Goal: Transaction & Acquisition: Purchase product/service

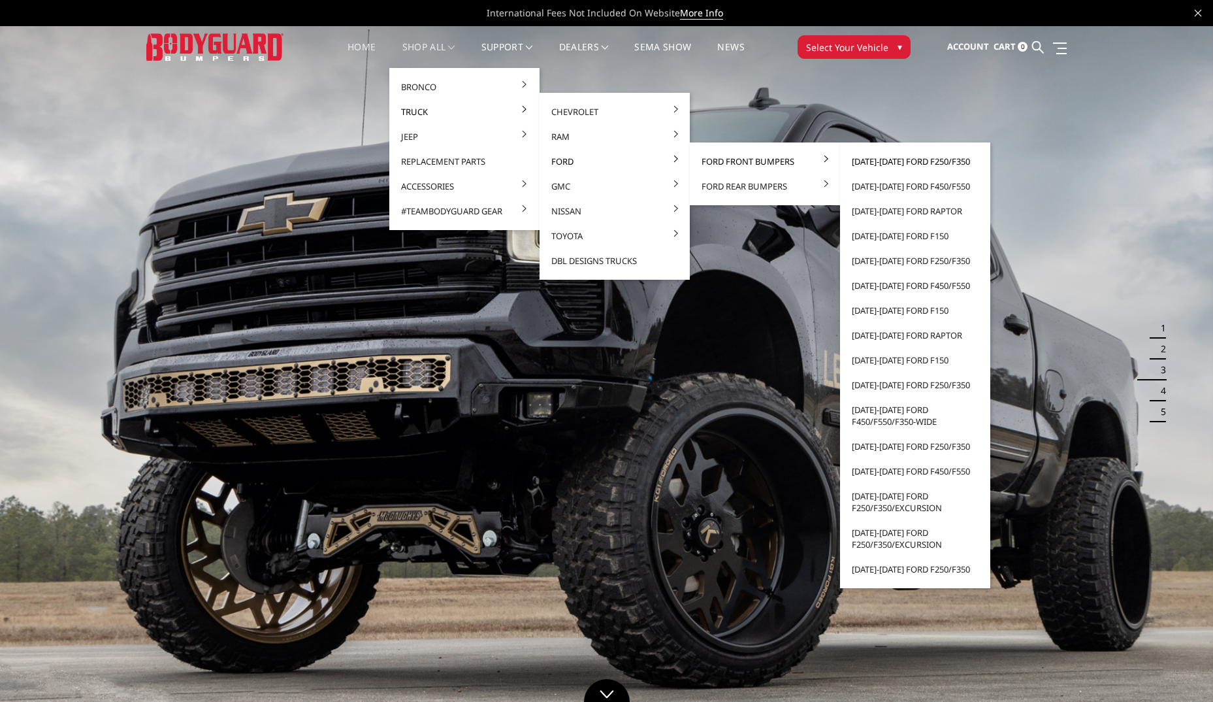
click at [898, 159] on link "[DATE]-[DATE] Ford F250/F350" at bounding box center [916, 161] width 140 height 25
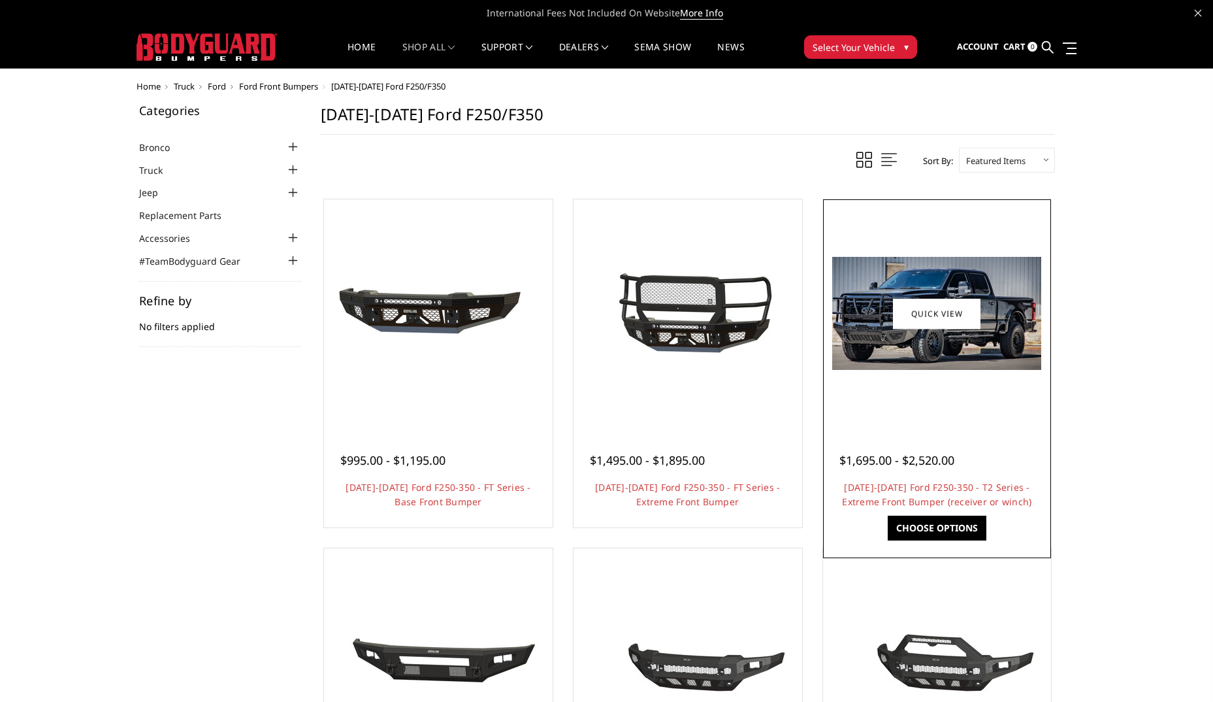
click at [923, 519] on link "Choose Options" at bounding box center [937, 528] width 99 height 25
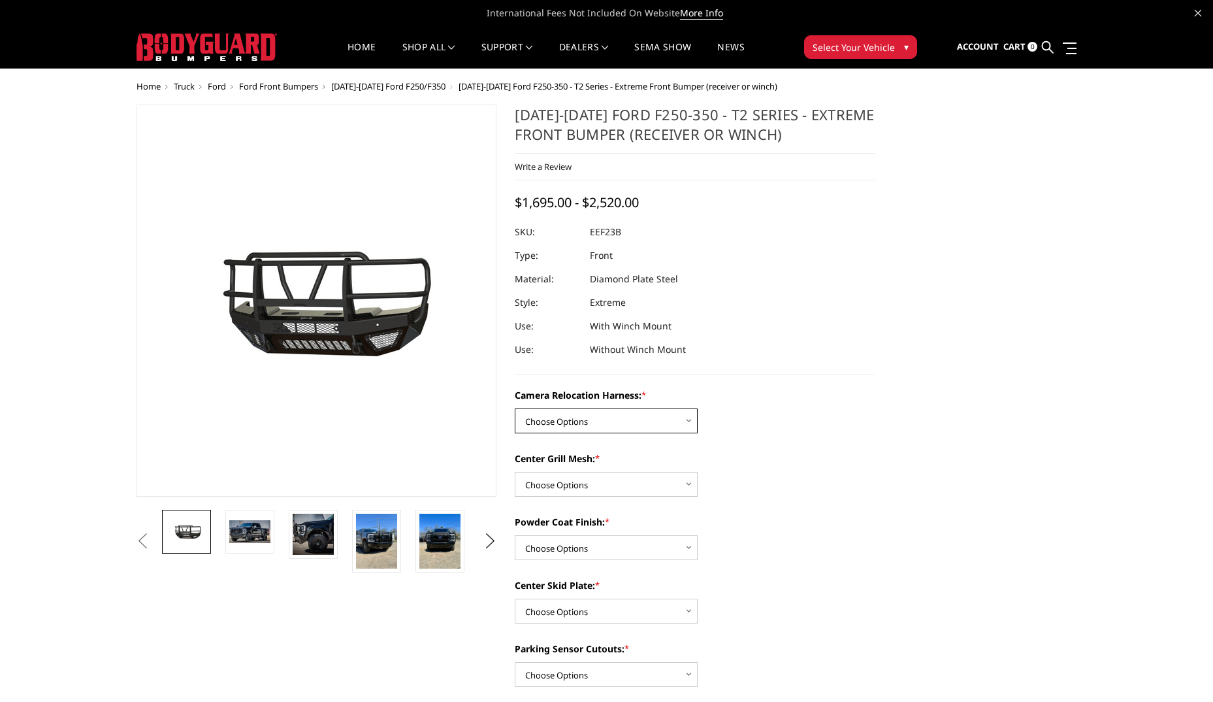
click at [685, 425] on select "Choose Options Without camera harness With camera harness" at bounding box center [606, 420] width 183 height 25
select select "3753"
click at [515, 408] on select "Choose Options Without camera harness With camera harness" at bounding box center [606, 420] width 183 height 25
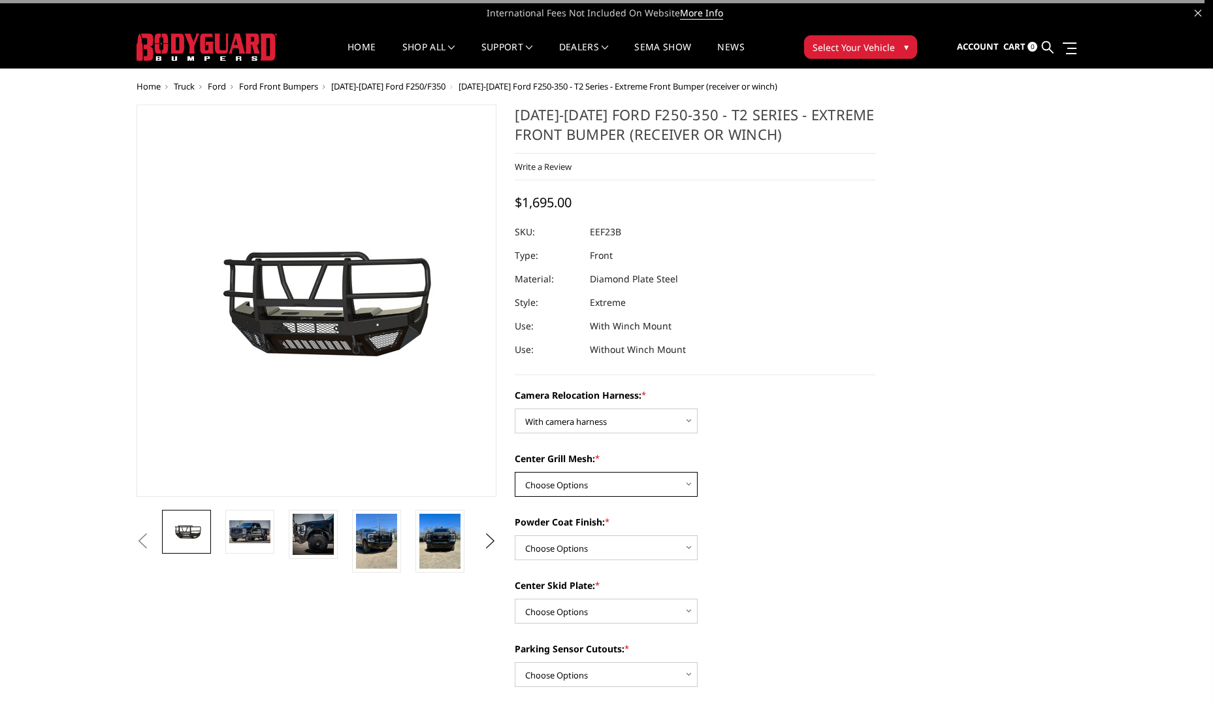
click at [643, 478] on select "Choose Options Without expanded metal With expanded metal" at bounding box center [606, 484] width 183 height 25
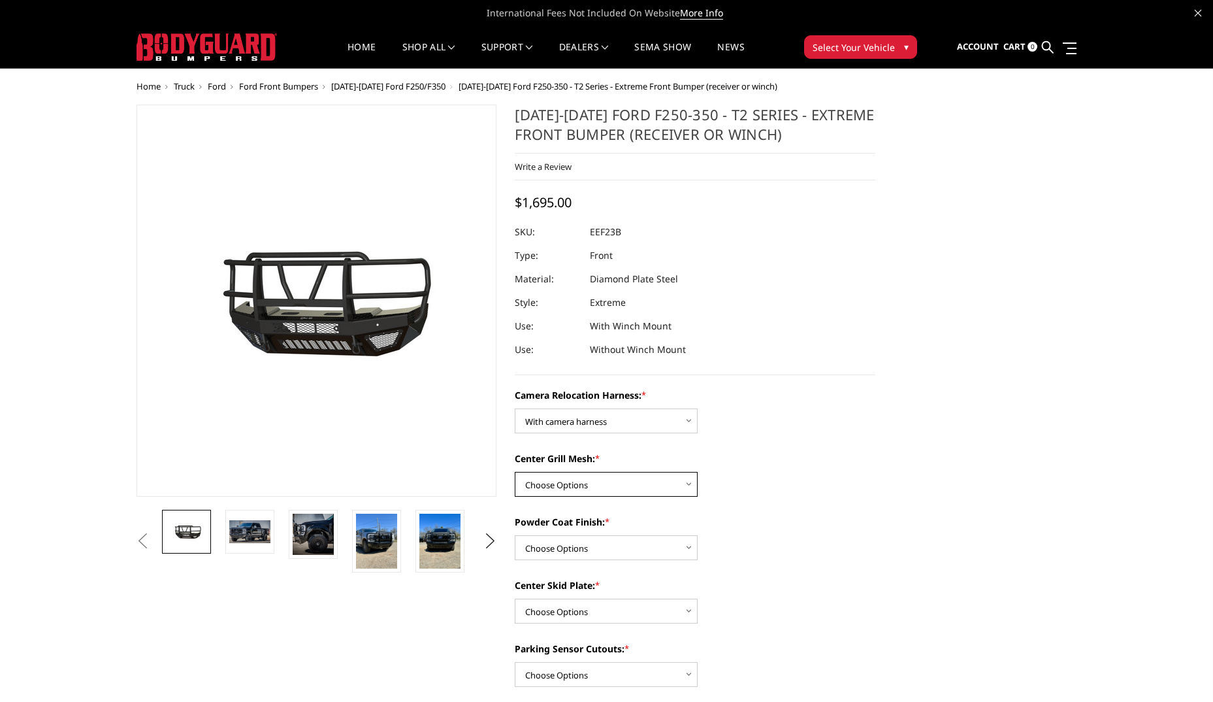
select select "3752"
click at [515, 472] on select "Choose Options Without expanded metal With expanded metal" at bounding box center [606, 484] width 183 height 25
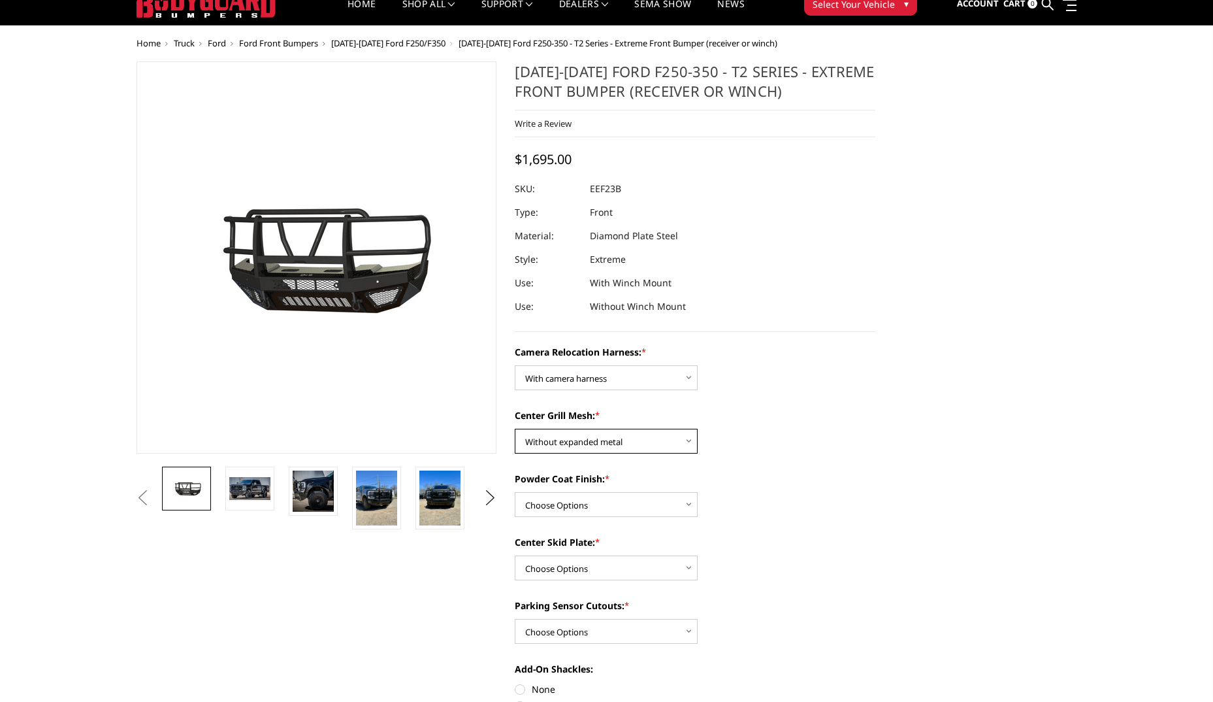
scroll to position [65, 0]
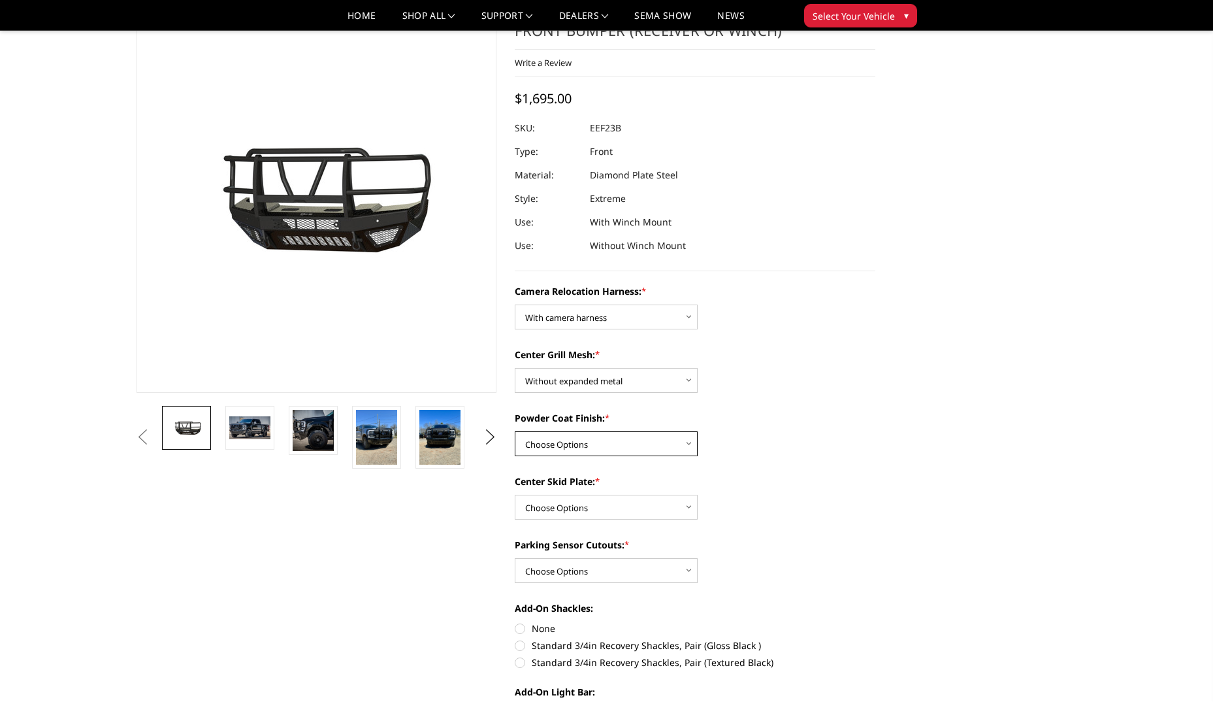
click at [668, 444] on select "Choose Options Textured Black Powder Coat Gloss Black Powder Coat Bare Metal" at bounding box center [606, 443] width 183 height 25
select select "3750"
click at [515, 431] on select "Choose Options Textured Black Powder Coat Gloss Black Powder Coat Bare Metal" at bounding box center [606, 443] width 183 height 25
click at [651, 510] on select "Choose Options Winch Mount Skid Plate Standard Skid Plate (included) 2" Receive…" at bounding box center [606, 507] width 183 height 25
select select "3746"
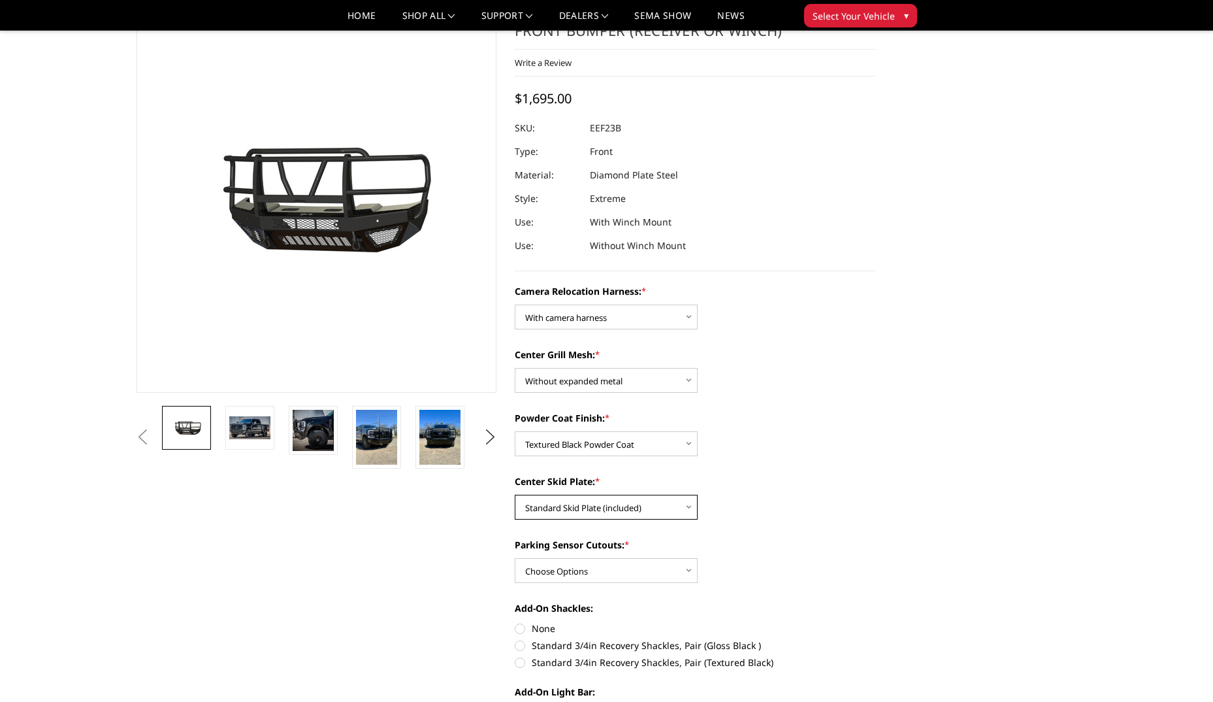
click at [515, 495] on select "Choose Options Winch Mount Skid Plate Standard Skid Plate (included) 2" Receive…" at bounding box center [606, 507] width 183 height 25
click at [597, 574] on select "Choose Options Yes - With Parking Sensor Cutouts" at bounding box center [606, 570] width 183 height 25
select select "3744"
click at [515, 558] on select "Choose Options Yes - With Parking Sensor Cutouts" at bounding box center [606, 570] width 183 height 25
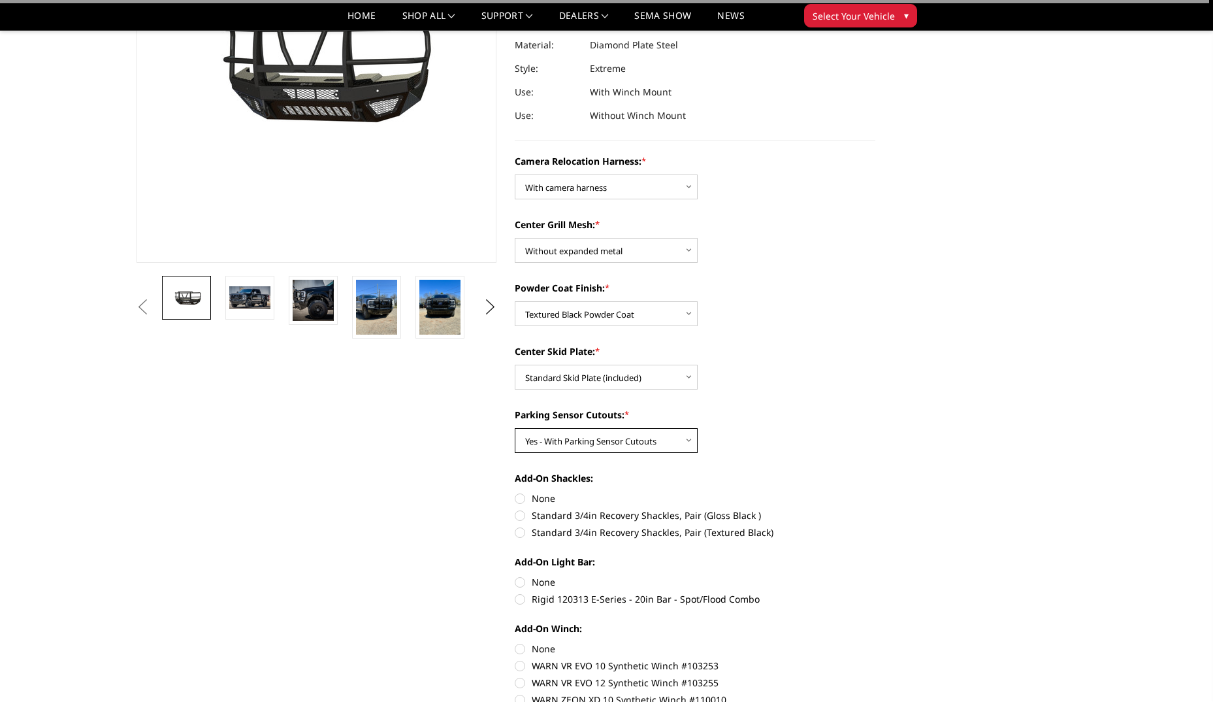
scroll to position [196, 0]
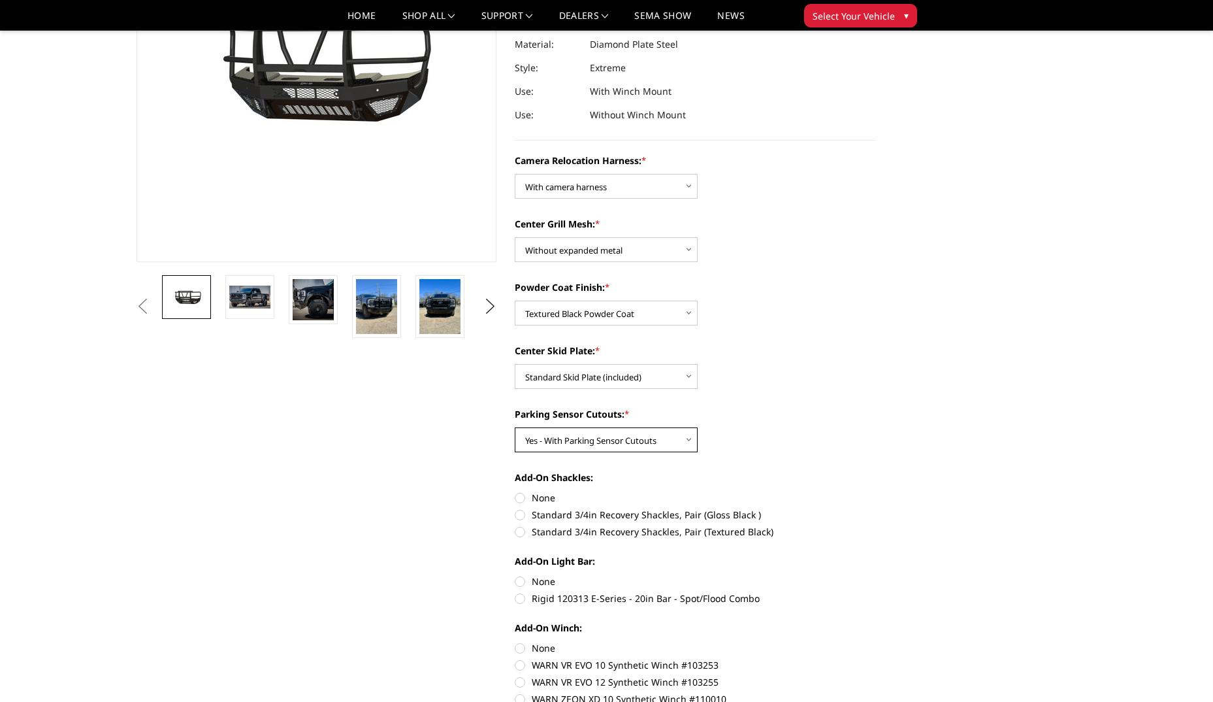
click at [671, 440] on select "Choose Options Yes - With Parking Sensor Cutouts" at bounding box center [606, 439] width 183 height 25
select select
click at [515, 427] on select "Choose Options Yes - With Parking Sensor Cutouts" at bounding box center [606, 439] width 183 height 25
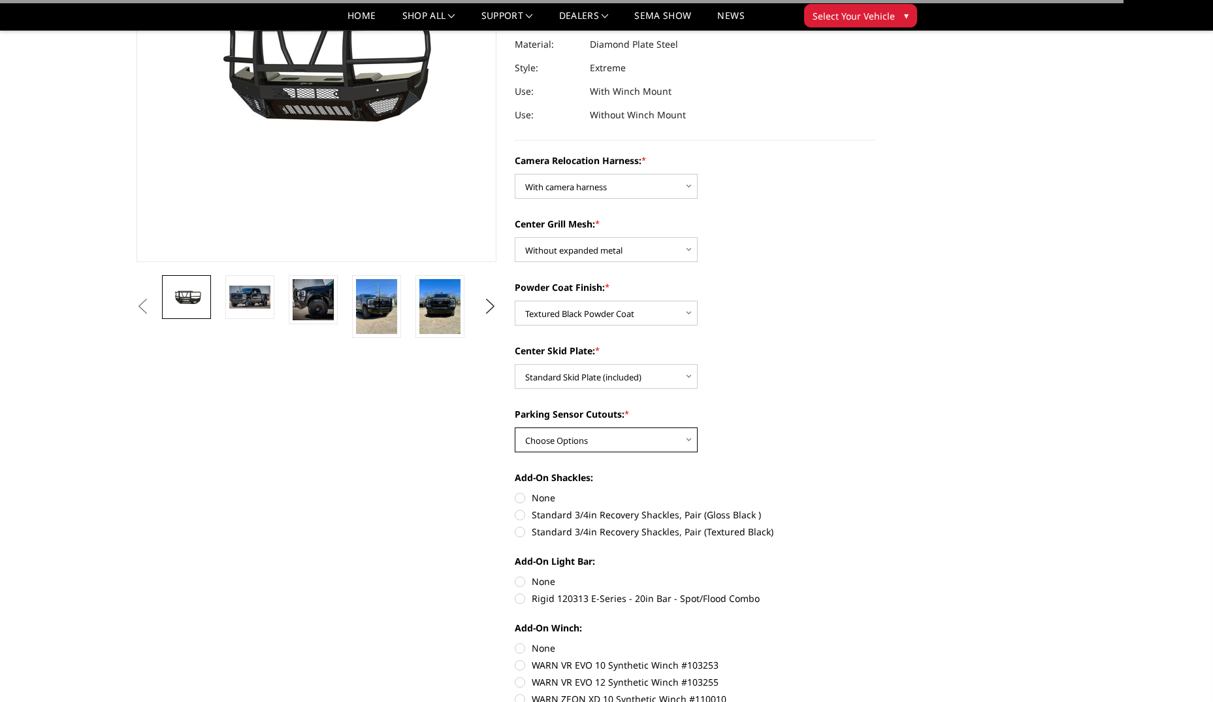
click at [631, 436] on select "Choose Options Yes - With Parking Sensor Cutouts" at bounding box center [606, 439] width 183 height 25
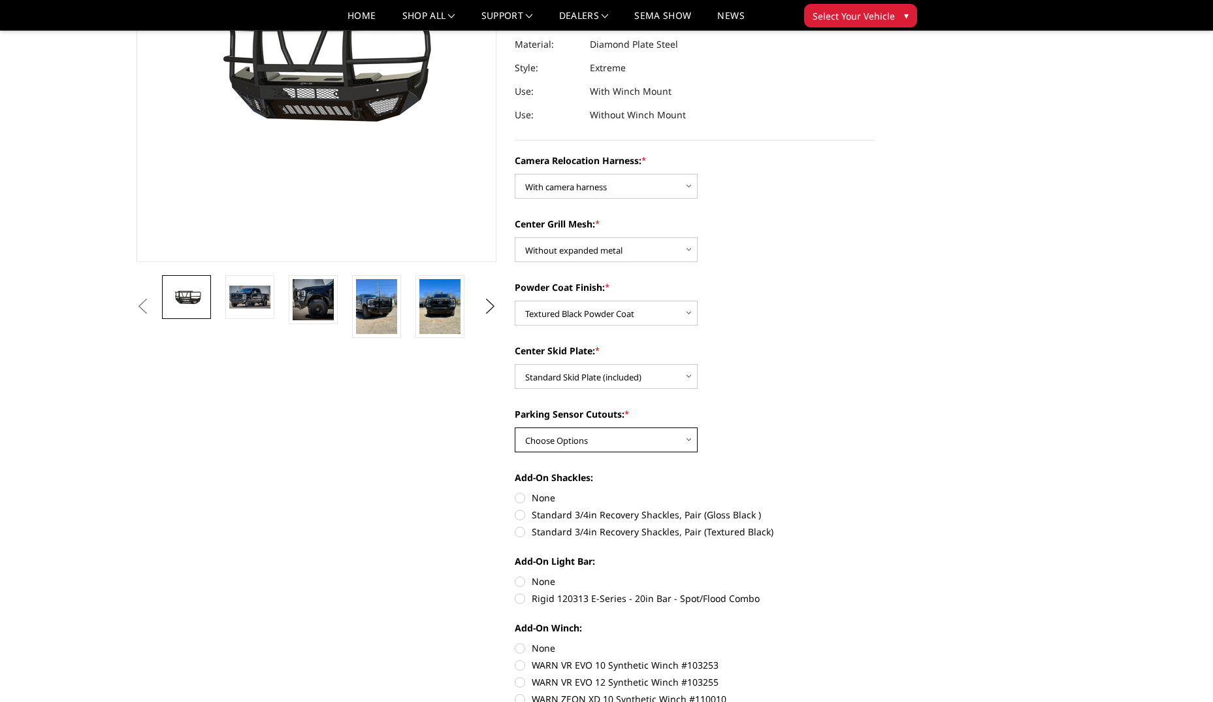
click at [515, 427] on select "Choose Options Yes - With Parking Sensor Cutouts" at bounding box center [606, 439] width 183 height 25
click at [520, 530] on label "Standard 3/4in Recovery Shackles, Pair (Textured Black)" at bounding box center [695, 532] width 361 height 14
click at [876, 508] on input "Standard 3/4in Recovery Shackles, Pair (Textured Black)" at bounding box center [876, 508] width 1 height 1
radio input "true"
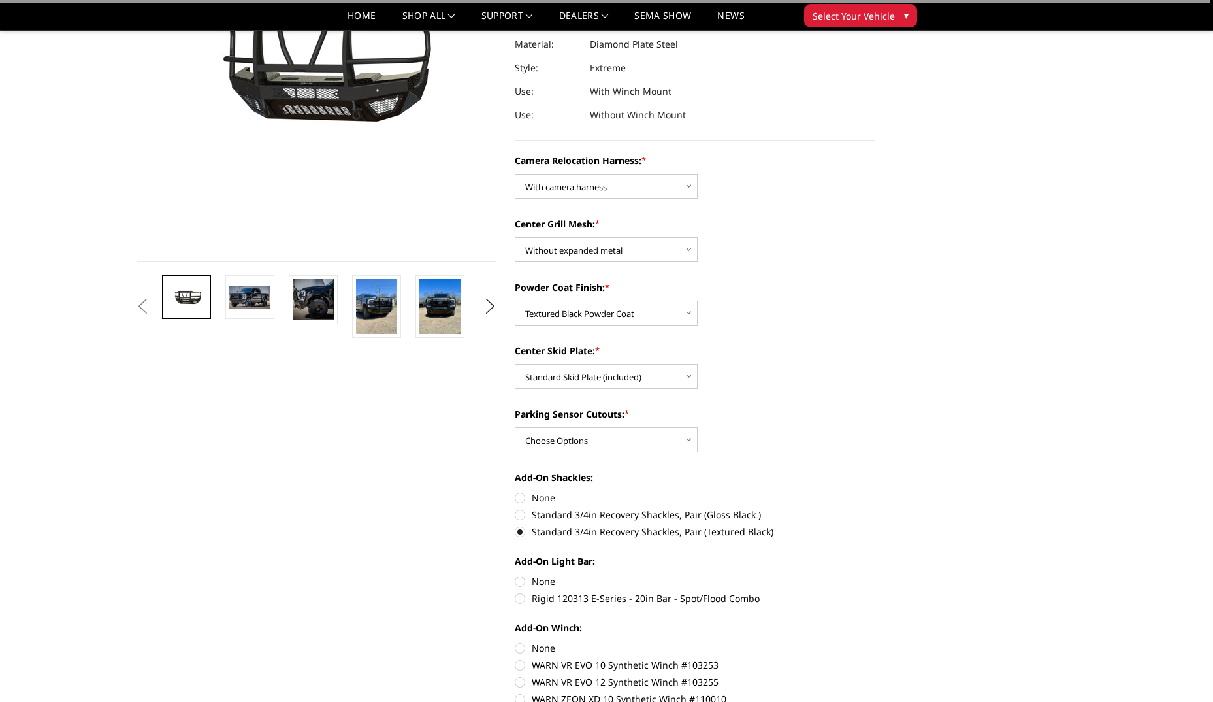
scroll to position [261, 0]
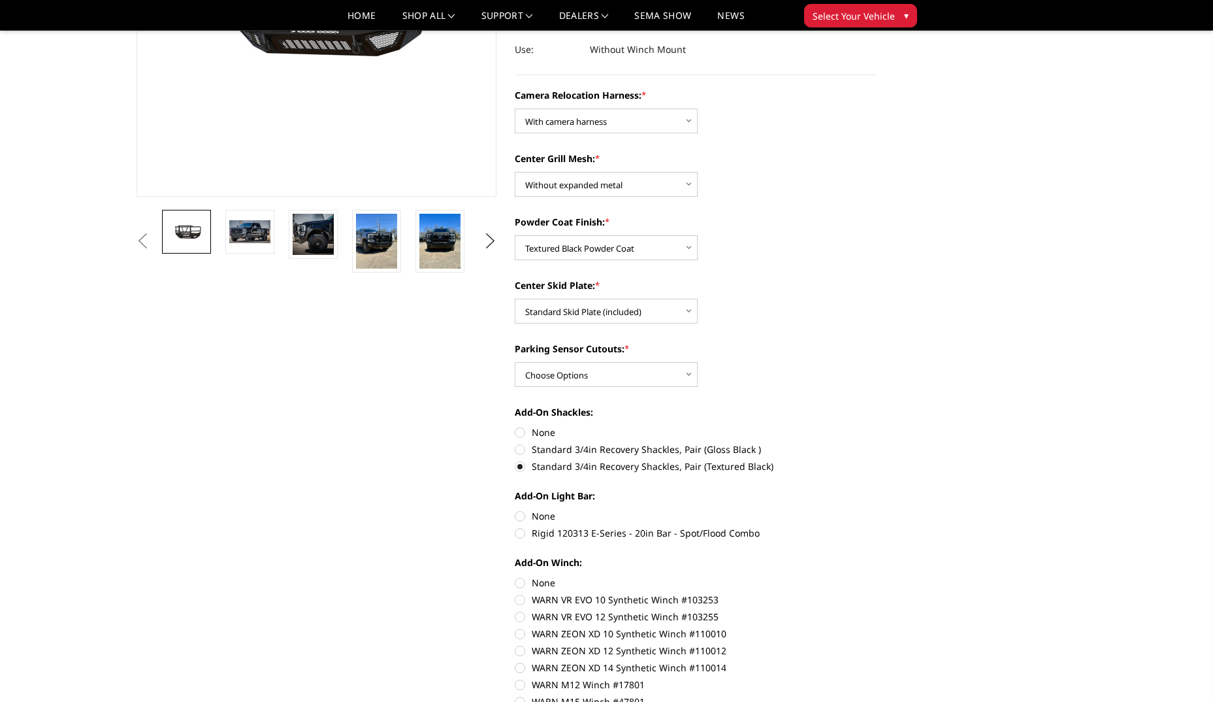
click at [521, 533] on label "Rigid 120313 E-Series - 20in Bar - Spot/Flood Combo" at bounding box center [695, 533] width 361 height 14
click at [876, 510] on input "Rigid 120313 E-Series - 20in Bar - Spot/Flood Combo" at bounding box center [876, 509] width 1 height 1
radio input "true"
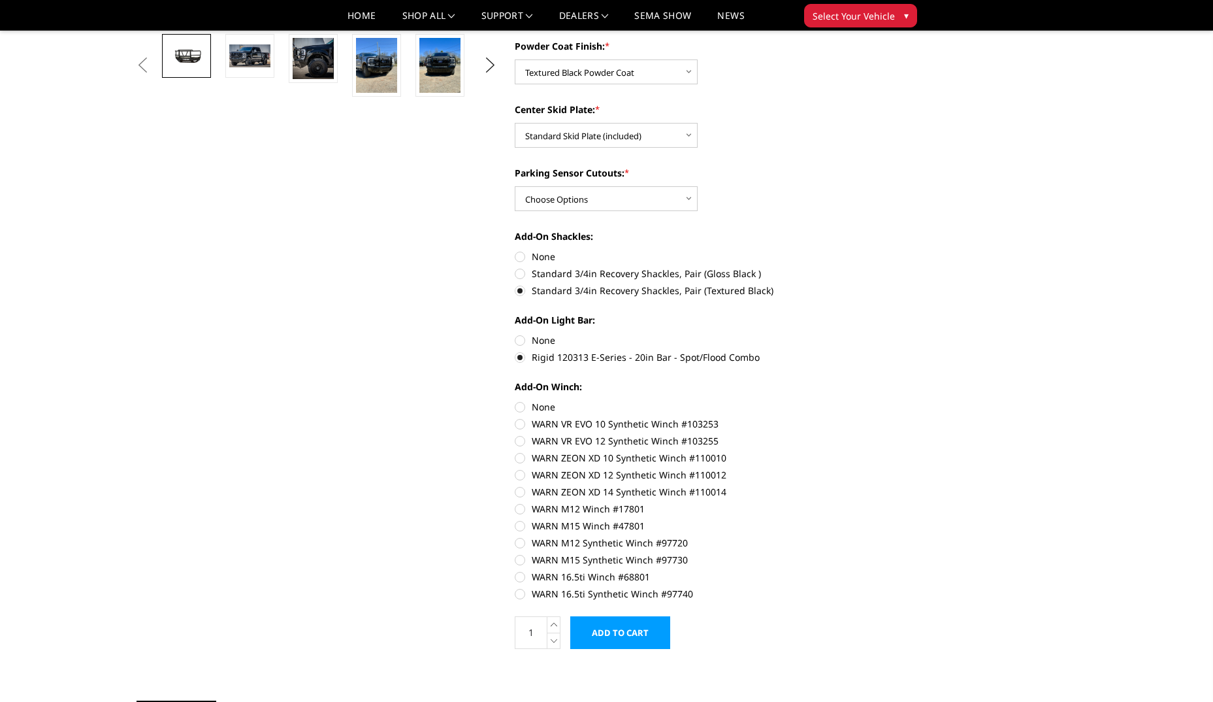
scroll to position [457, 0]
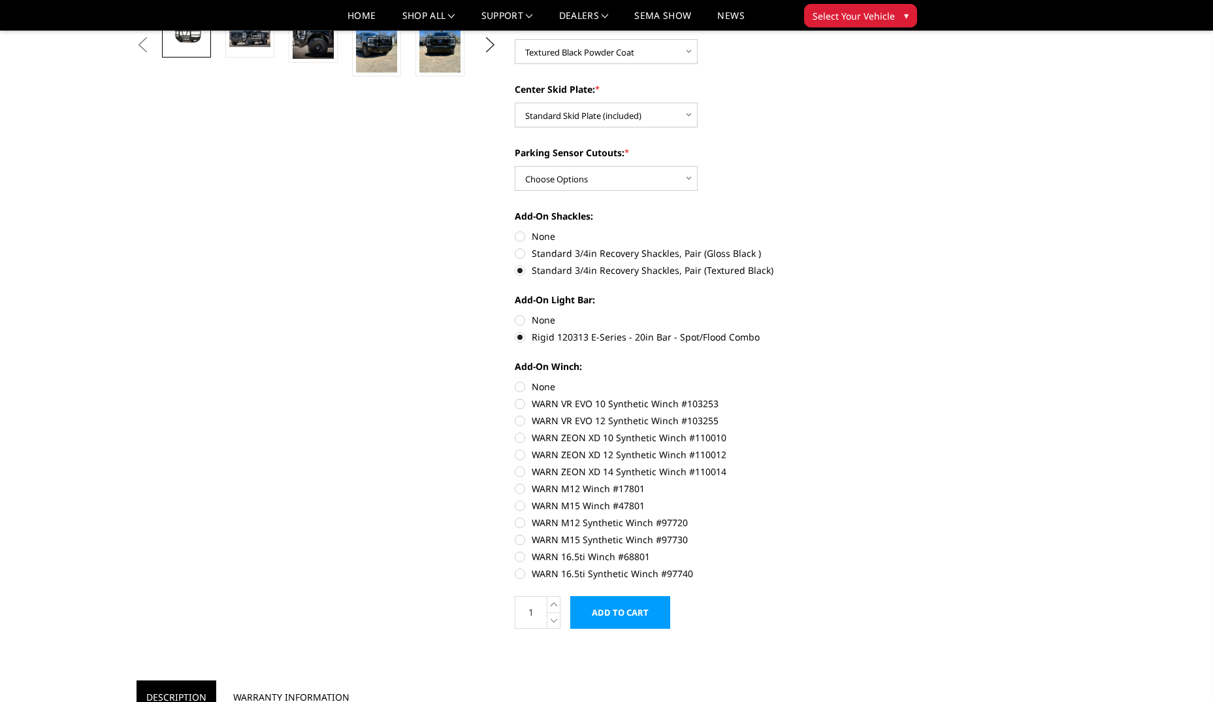
click at [518, 386] on label "None" at bounding box center [695, 387] width 361 height 14
click at [516, 380] on input "None" at bounding box center [515, 380] width 1 height 1
radio input "true"
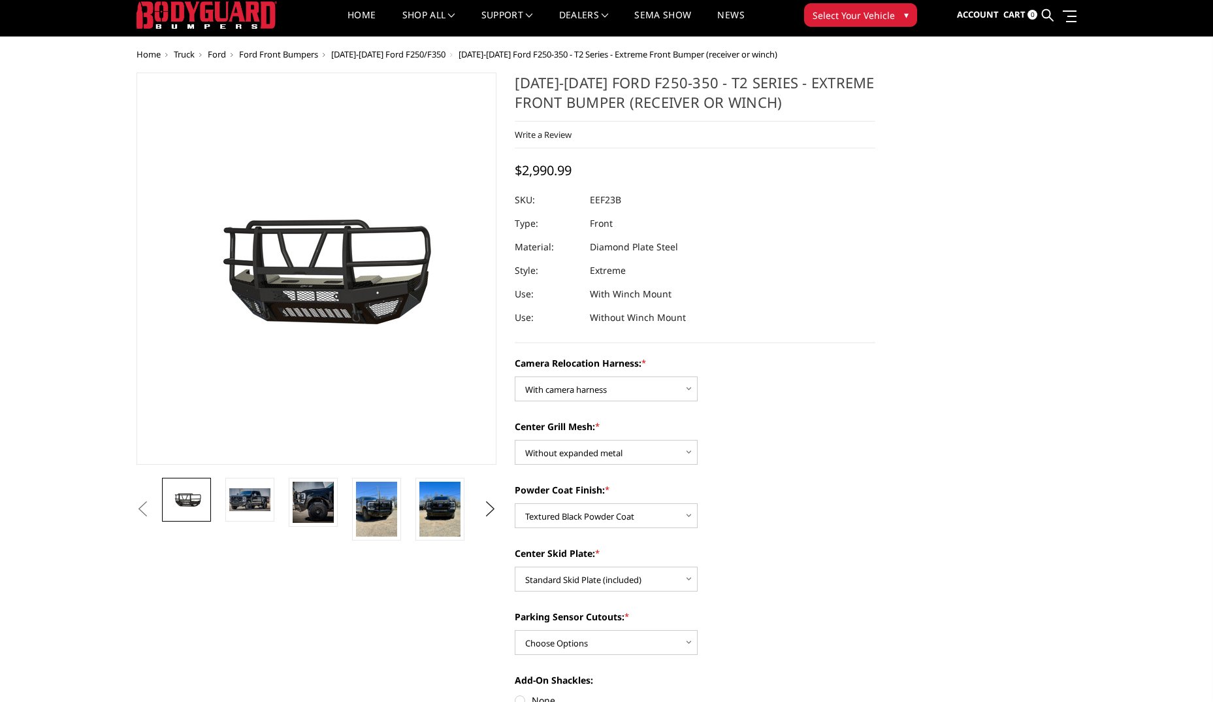
scroll to position [0, 0]
